Goal: Task Accomplishment & Management: Use online tool/utility

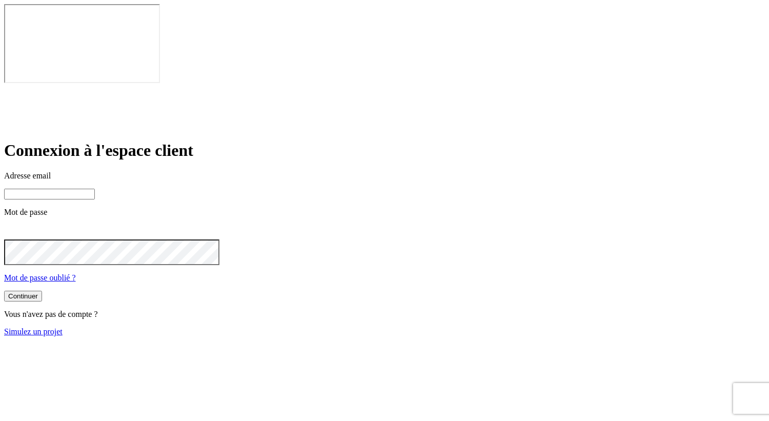
click at [95, 189] on input at bounding box center [49, 194] width 91 height 11
paste input "james.bond+38691@nalo.fr"
type input "james.bond+38691@nalo.fr"
click at [42, 292] on button "Continuer" at bounding box center [23, 297] width 38 height 11
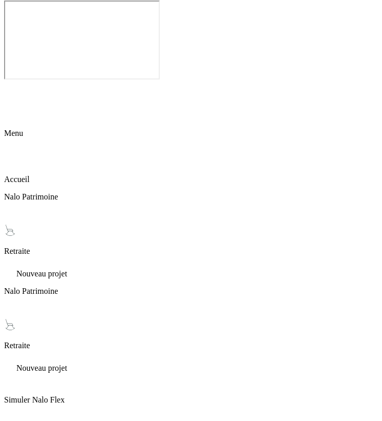
scroll to position [3, 0]
